Goal: Task Accomplishment & Management: Use online tool/utility

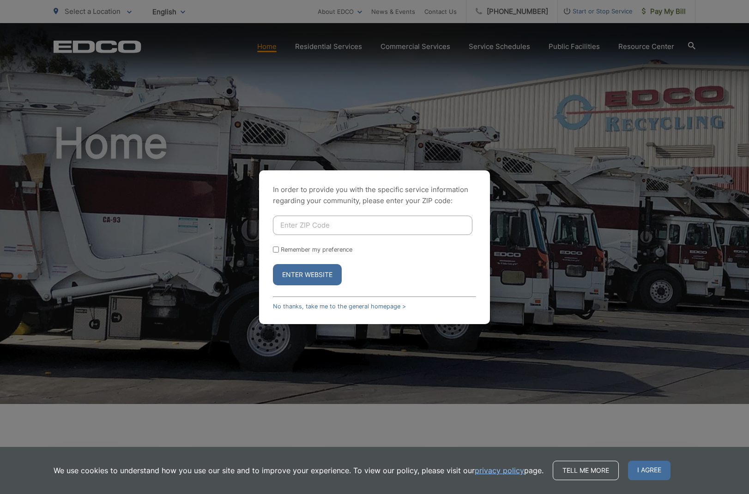
click at [356, 226] on input "Enter ZIP Code" at bounding box center [372, 225] width 199 height 19
type input "92081"
click at [307, 274] on button "Enter Website" at bounding box center [307, 274] width 69 height 21
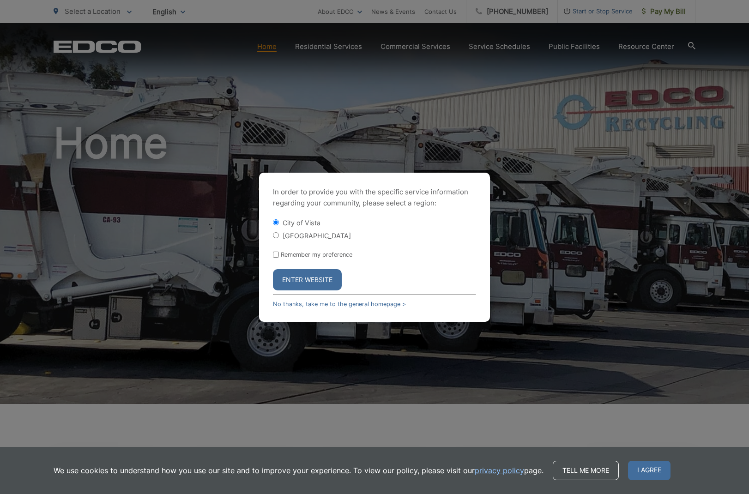
click at [312, 282] on button "Enter Website" at bounding box center [307, 279] width 69 height 21
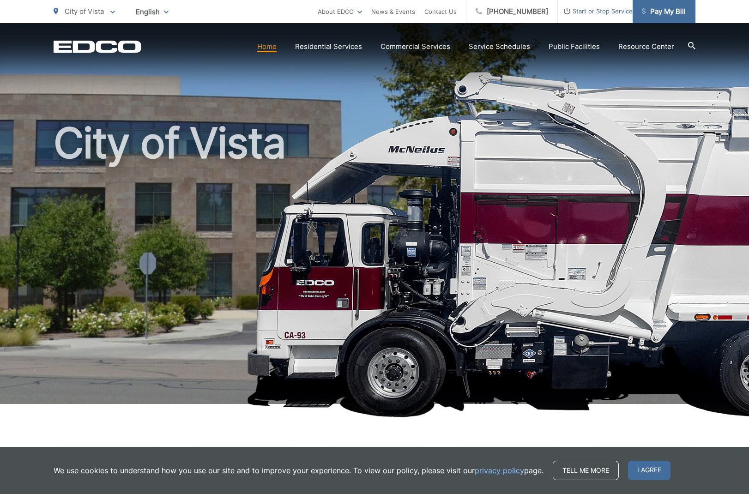
click at [668, 11] on span "Pay My Bill" at bounding box center [664, 11] width 44 height 11
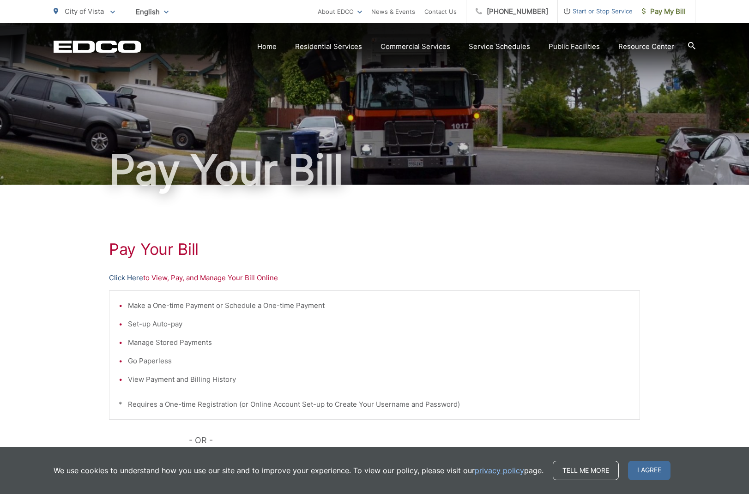
click at [130, 279] on link "Click Here" at bounding box center [126, 277] width 34 height 11
